Goal: Check status: Check status

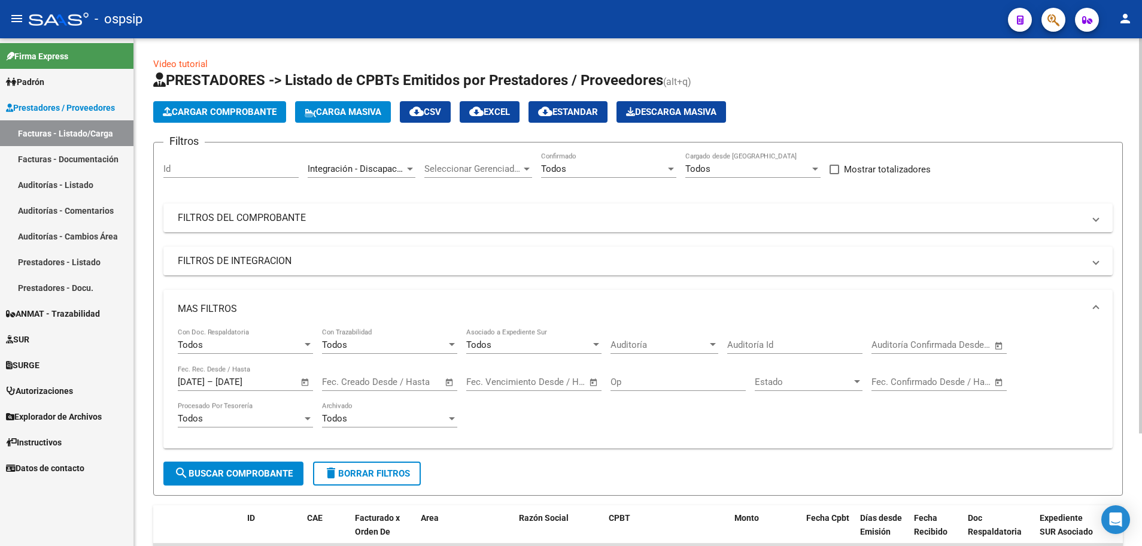
scroll to position [144, 0]
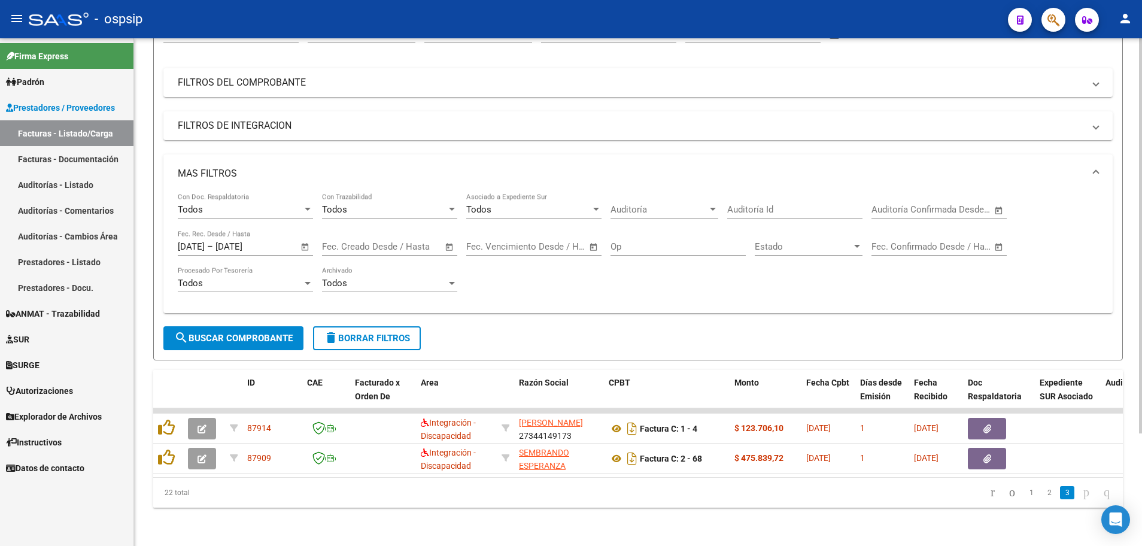
click at [307, 240] on span "Open calendar" at bounding box center [305, 247] width 29 height 29
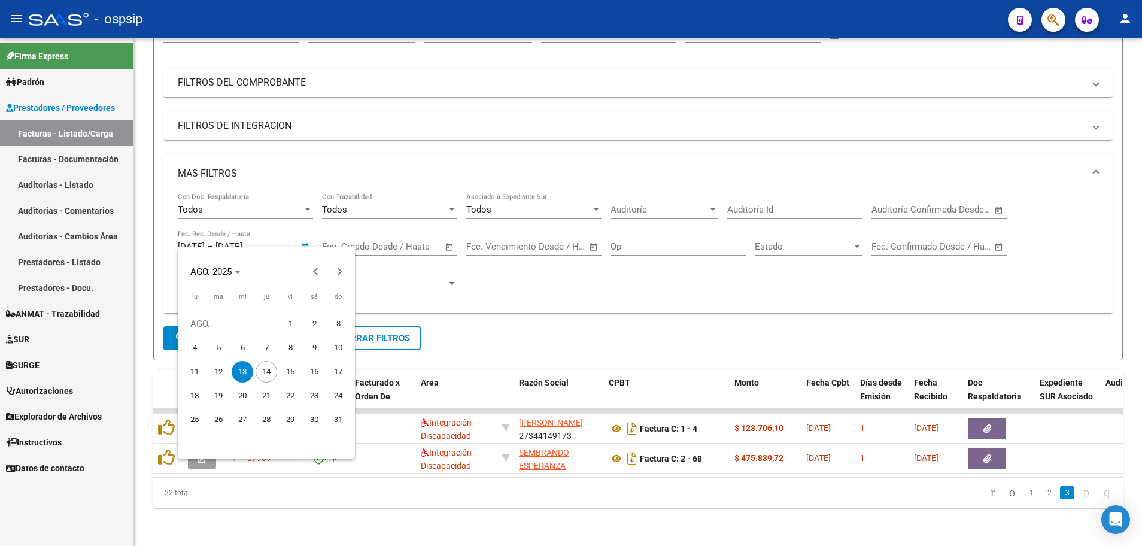
click at [267, 375] on span "14" at bounding box center [267, 372] width 22 height 22
type input "[DATE]"
click at [267, 375] on span "14" at bounding box center [267, 372] width 22 height 22
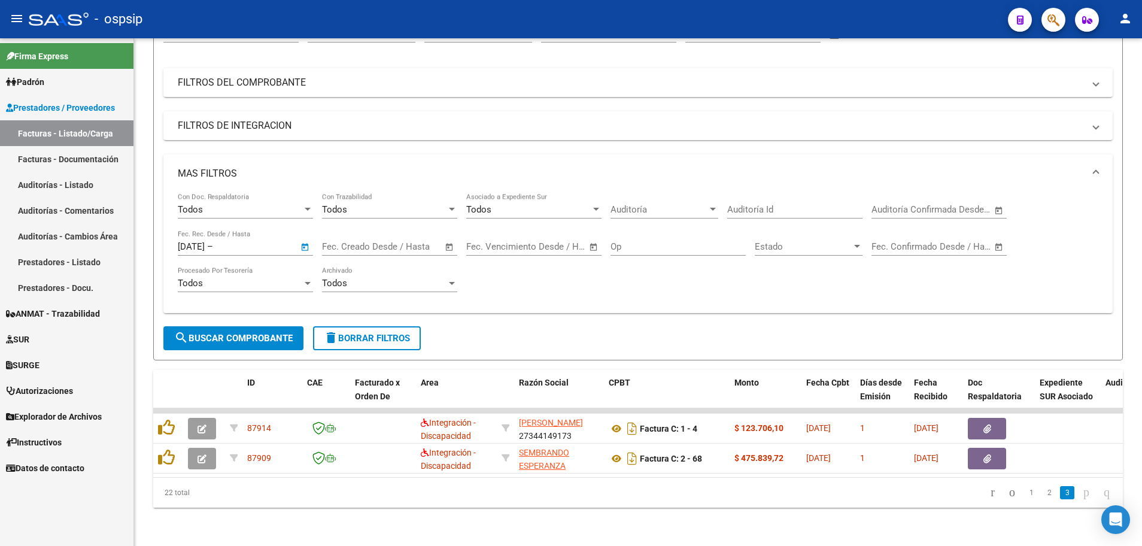
type input "[DATE]"
click at [264, 333] on span "search Buscar Comprobante" at bounding box center [233, 338] width 119 height 11
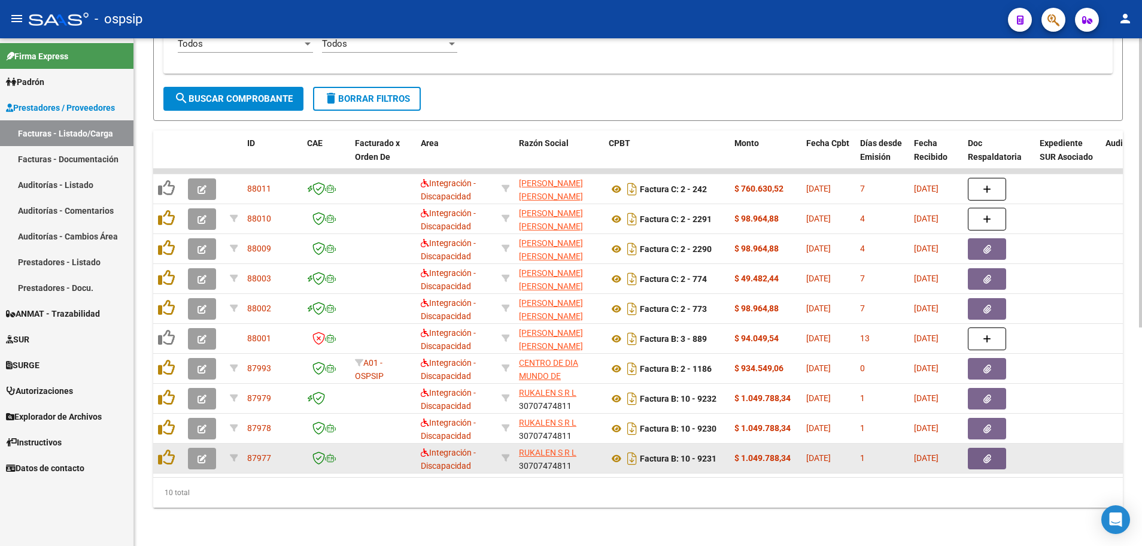
scroll to position [384, 0]
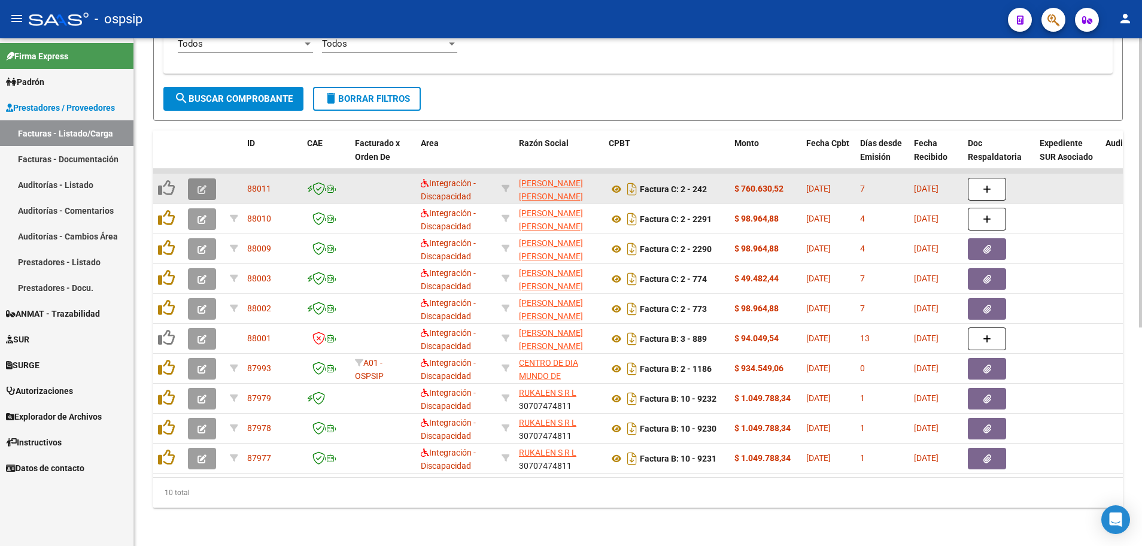
click at [193, 178] on button "button" at bounding box center [202, 189] width 28 height 22
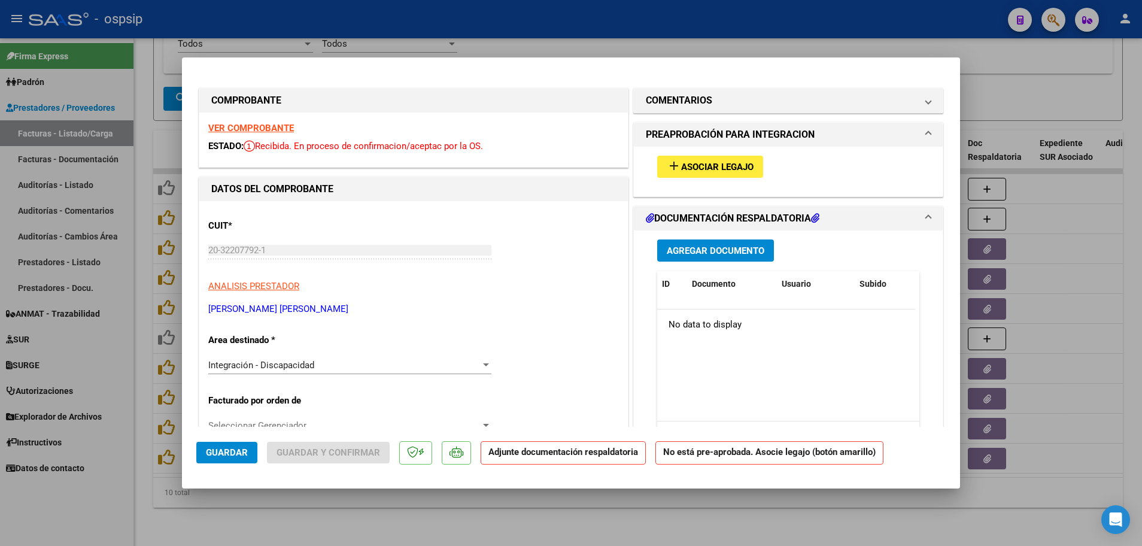
click at [245, 128] on strong "VER COMPROBANTE" at bounding box center [251, 128] width 86 height 11
click at [726, 159] on button "add Asociar Legajo" at bounding box center [710, 167] width 106 height 22
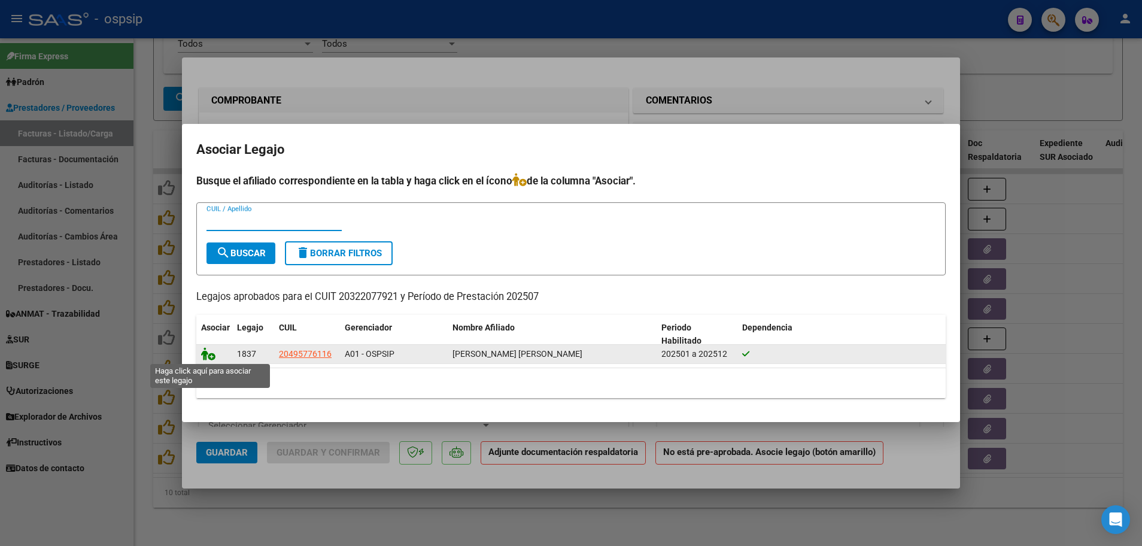
click at [210, 355] on icon at bounding box center [208, 353] width 14 height 13
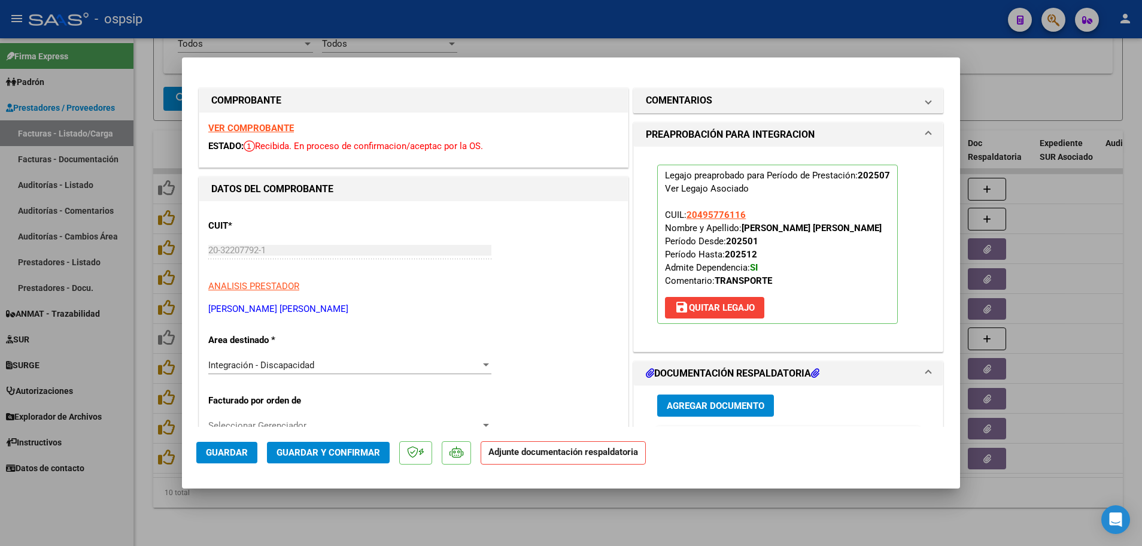
click at [230, 453] on span "Guardar" at bounding box center [227, 452] width 42 height 11
click at [147, 290] on div at bounding box center [571, 273] width 1142 height 546
type input "$ 0,00"
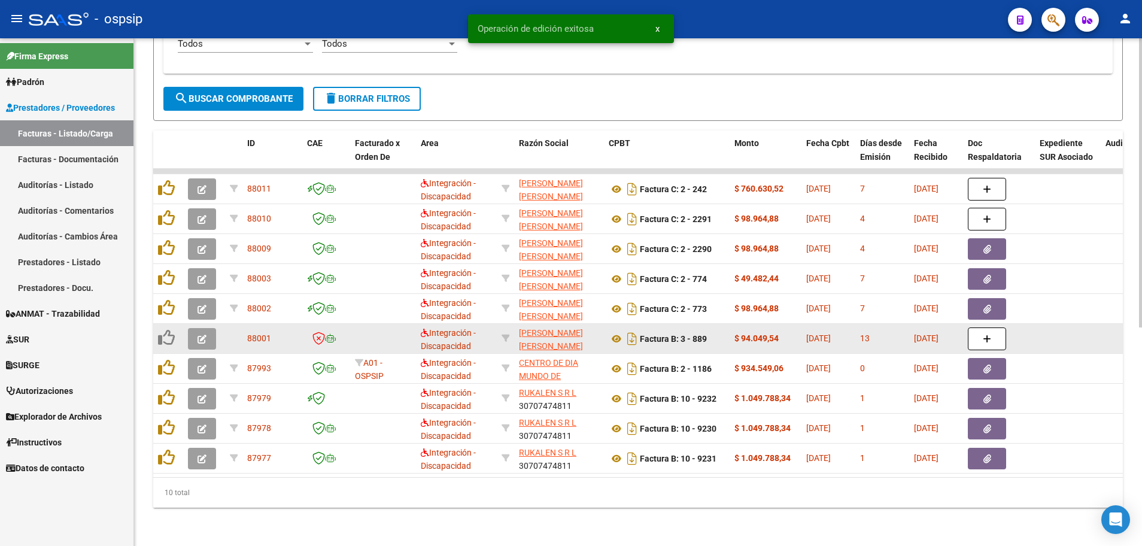
click at [194, 332] on button "button" at bounding box center [202, 339] width 28 height 22
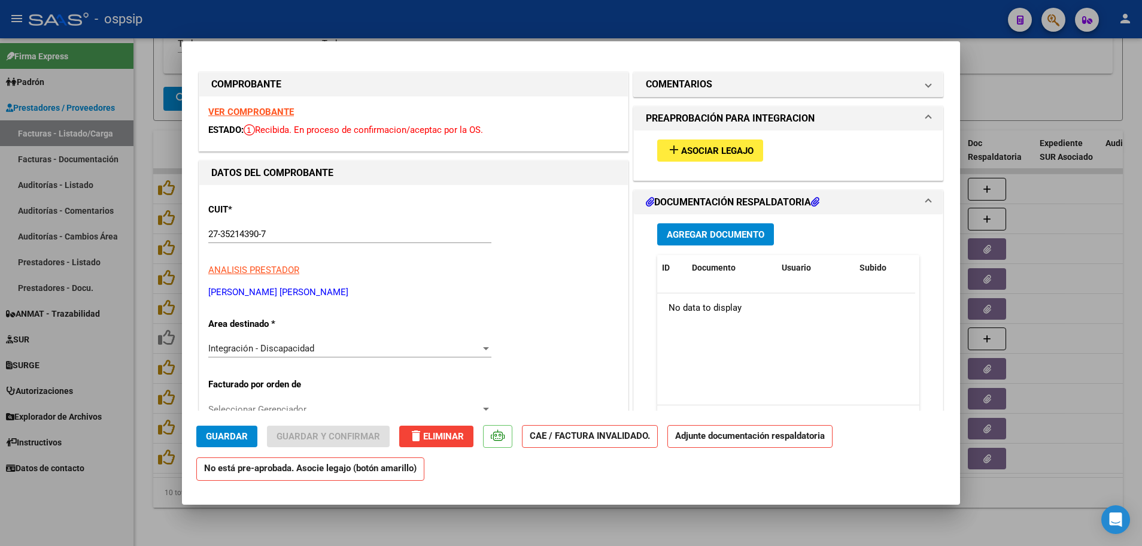
click at [250, 111] on strong "VER COMPROBANTE" at bounding box center [251, 112] width 86 height 11
click at [707, 151] on span "Asociar Legajo" at bounding box center [717, 150] width 72 height 11
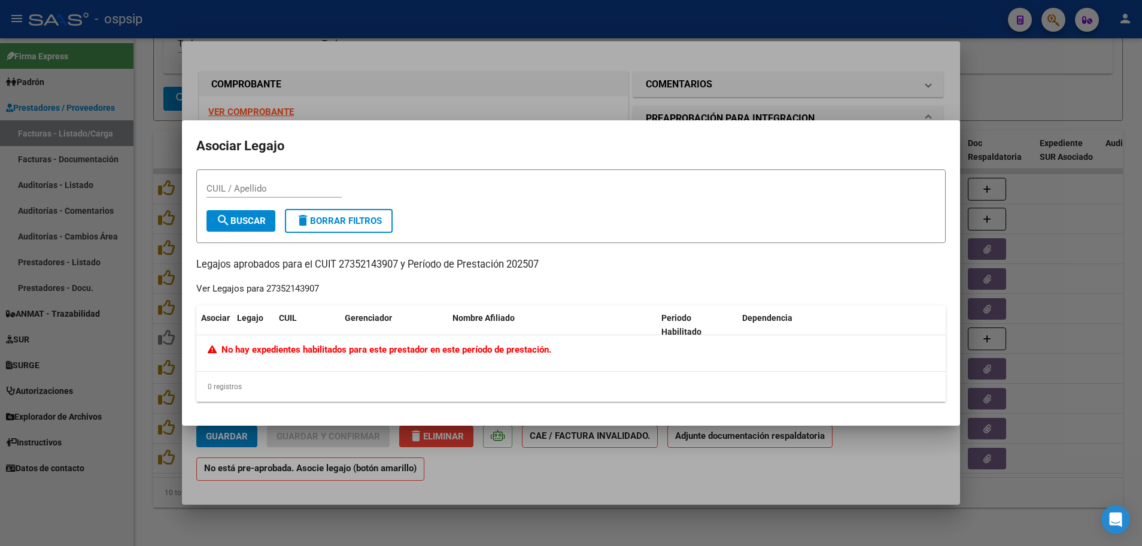
click at [134, 368] on div at bounding box center [571, 273] width 1142 height 546
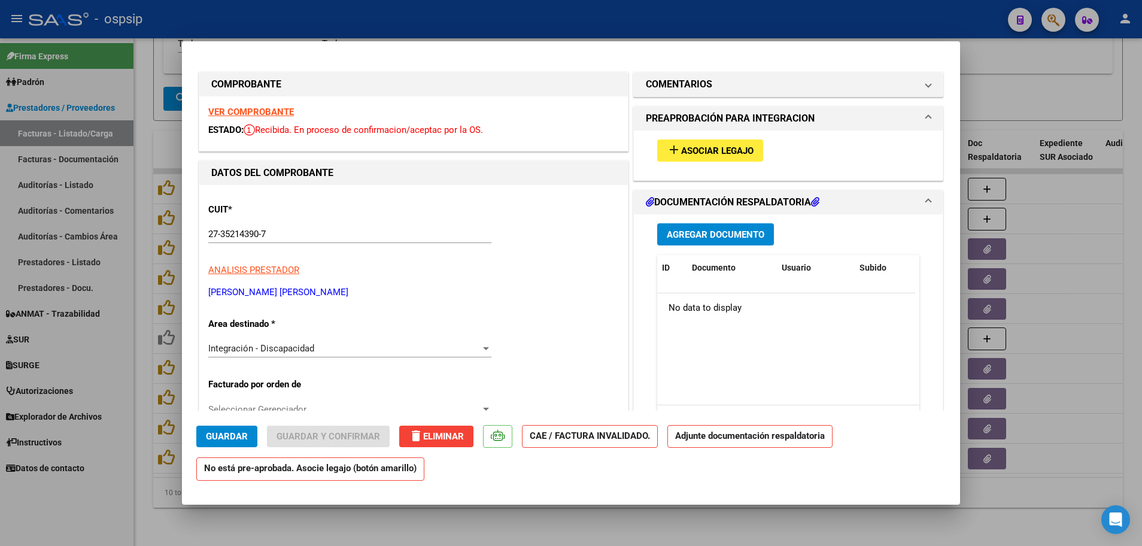
click at [145, 334] on div at bounding box center [571, 273] width 1142 height 546
type input "$ 0,00"
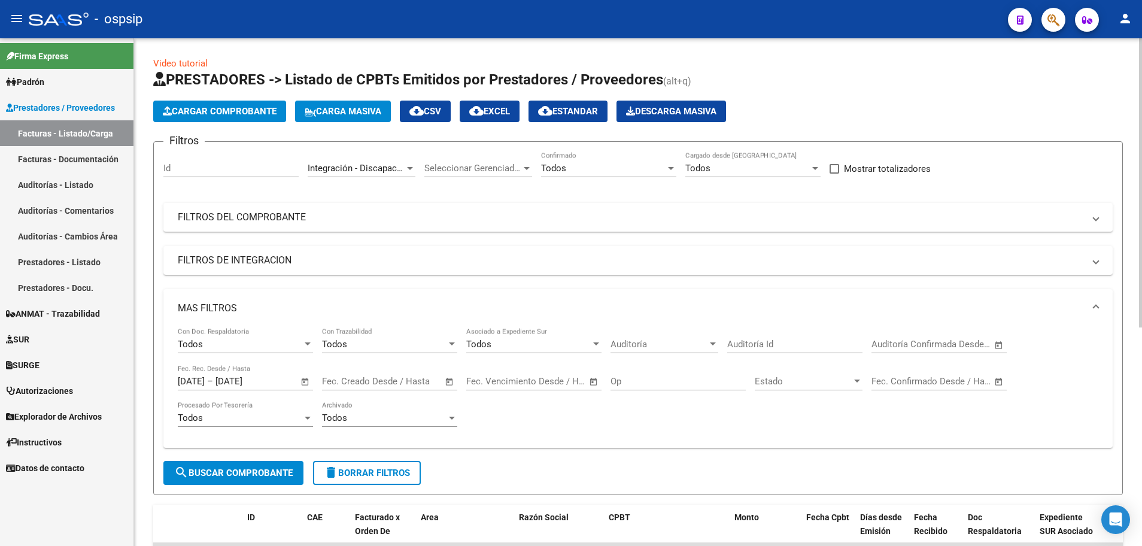
scroll to position [0, 0]
